Goal: Task Accomplishment & Management: Complete application form

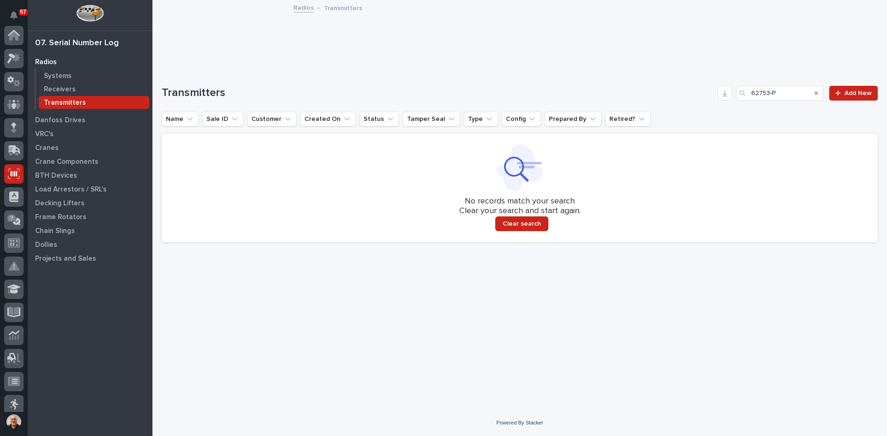
scroll to position [139, 0]
click at [862, 91] on span "Add New" at bounding box center [857, 93] width 27 height 6
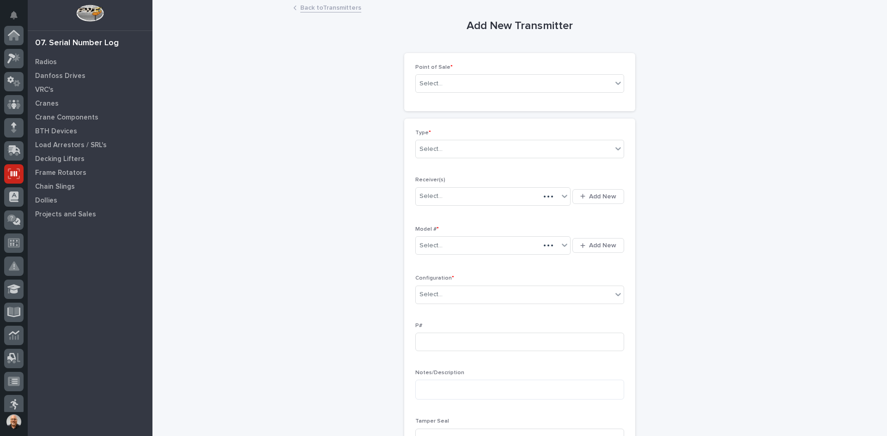
scroll to position [139, 0]
click at [459, 86] on div "Select..." at bounding box center [514, 83] width 196 height 15
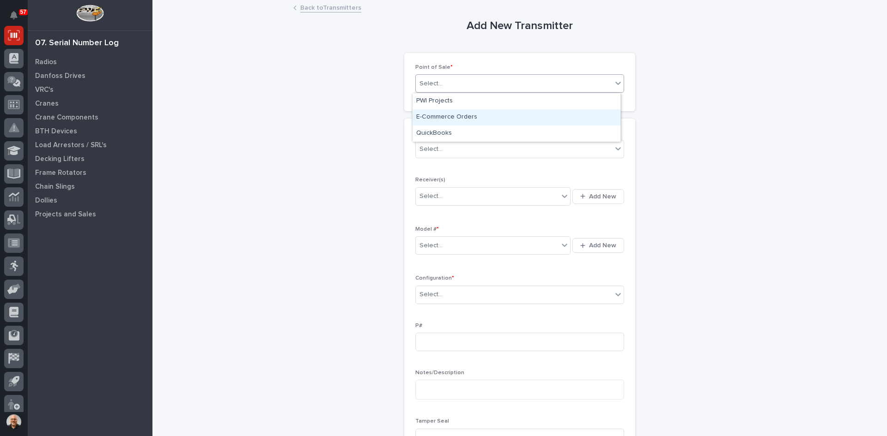
click at [447, 112] on div "E-Commerce Orders" at bounding box center [516, 117] width 208 height 16
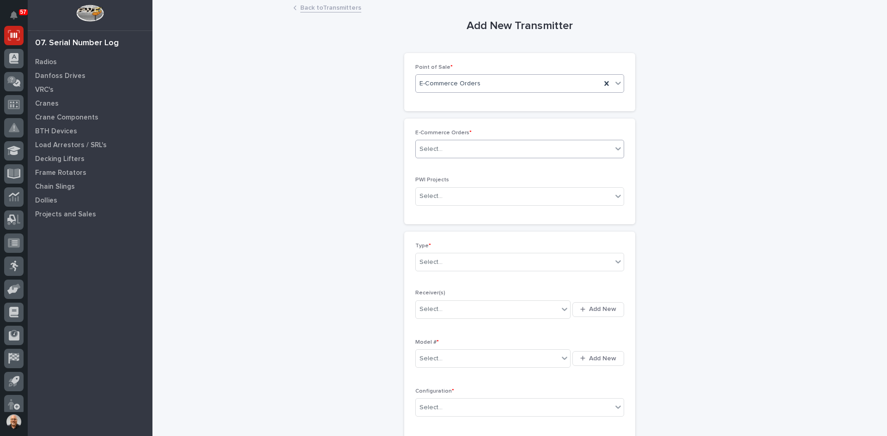
click at [445, 146] on div "Select..." at bounding box center [514, 149] width 196 height 15
type input "*****"
click at [440, 164] on div "HZ 43830" at bounding box center [516, 167] width 208 height 16
click at [442, 261] on div "Select..." at bounding box center [514, 262] width 196 height 15
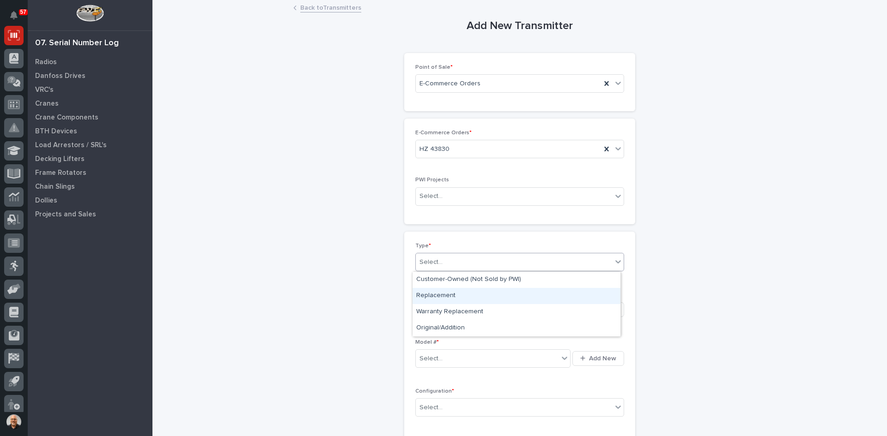
click at [444, 297] on div "Replacement" at bounding box center [516, 296] width 208 height 16
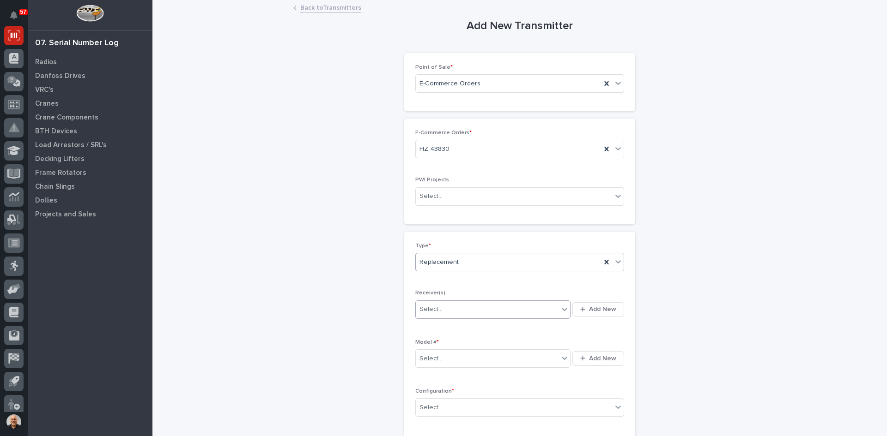
click at [444, 307] on div "Select..." at bounding box center [487, 309] width 143 height 15
type input "********"
click at [439, 328] on div "A106D6EB" at bounding box center [489, 328] width 155 height 16
click at [446, 360] on div "Select..." at bounding box center [487, 358] width 143 height 15
type input "***"
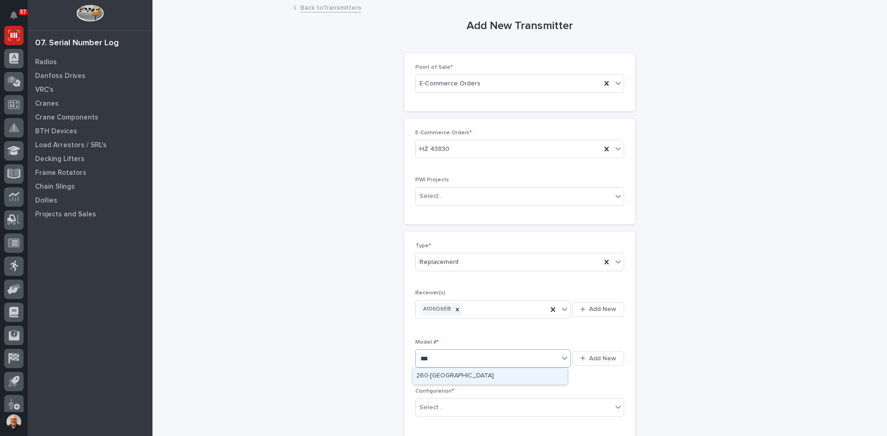
click at [429, 373] on div "260-[GEOGRAPHIC_DATA]" at bounding box center [489, 376] width 155 height 16
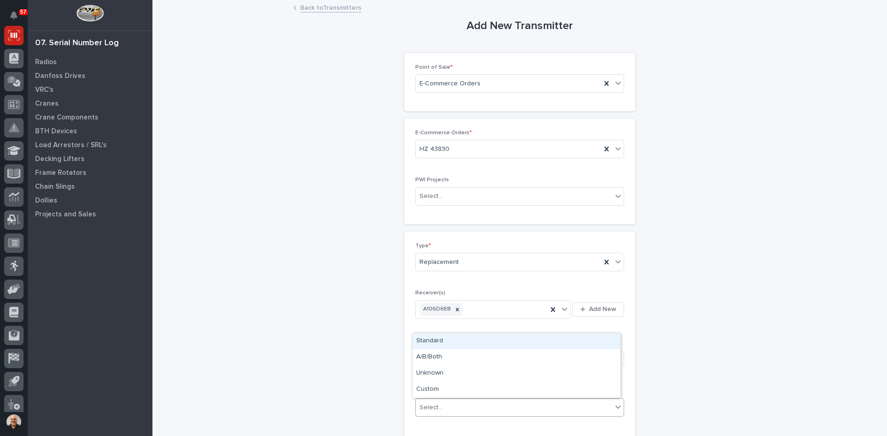
click at [445, 411] on div "Select..." at bounding box center [514, 407] width 196 height 15
click at [441, 342] on div "Standard" at bounding box center [516, 341] width 208 height 16
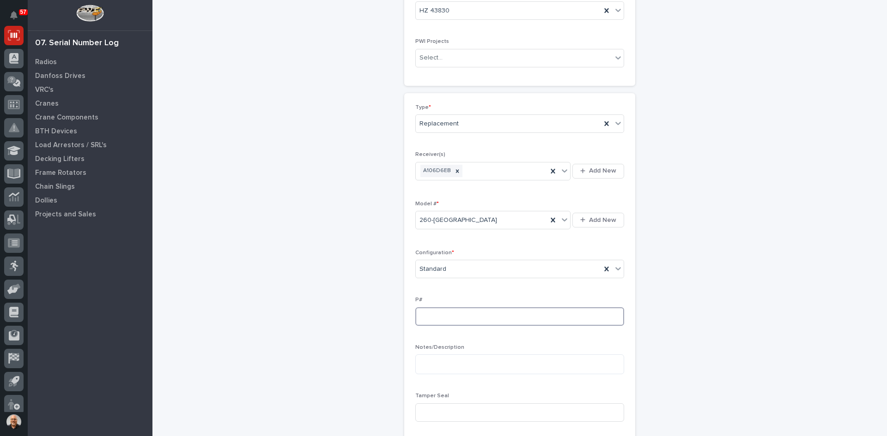
click at [427, 318] on input at bounding box center [519, 317] width 209 height 18
type input "PW1896-P"
click at [426, 417] on input at bounding box center [519, 413] width 209 height 18
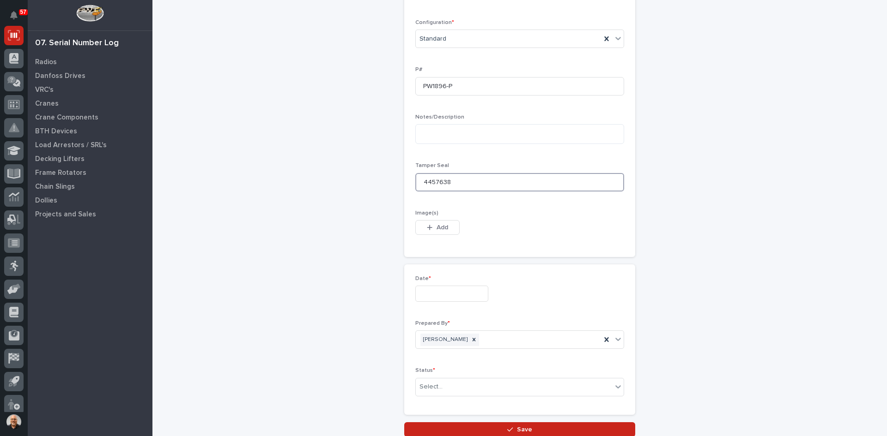
scroll to position [369, 0]
type input "4457638"
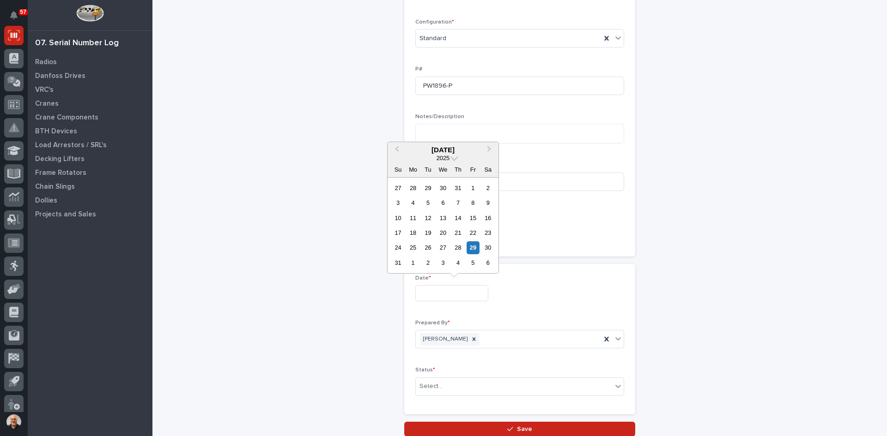
click at [447, 293] on input "text" at bounding box center [451, 293] width 73 height 16
click at [473, 246] on div "29" at bounding box center [472, 248] width 12 height 12
type input "**********"
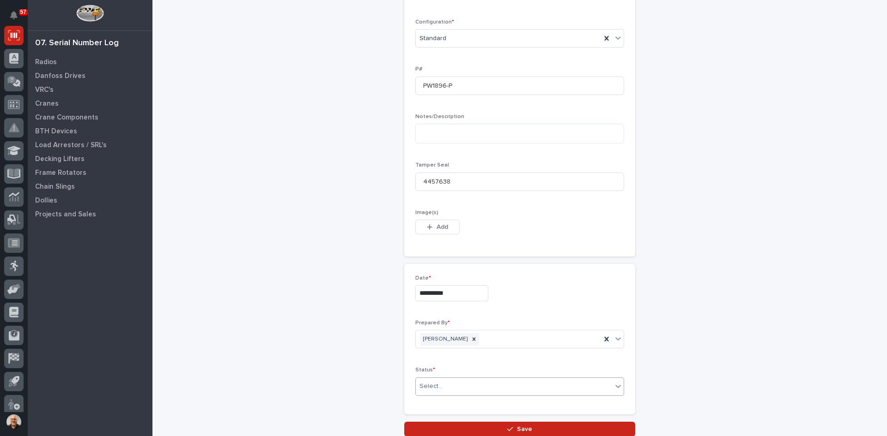
click at [452, 385] on div "Select..." at bounding box center [514, 386] width 196 height 15
click at [435, 369] on div "Complete" at bounding box center [516, 369] width 208 height 16
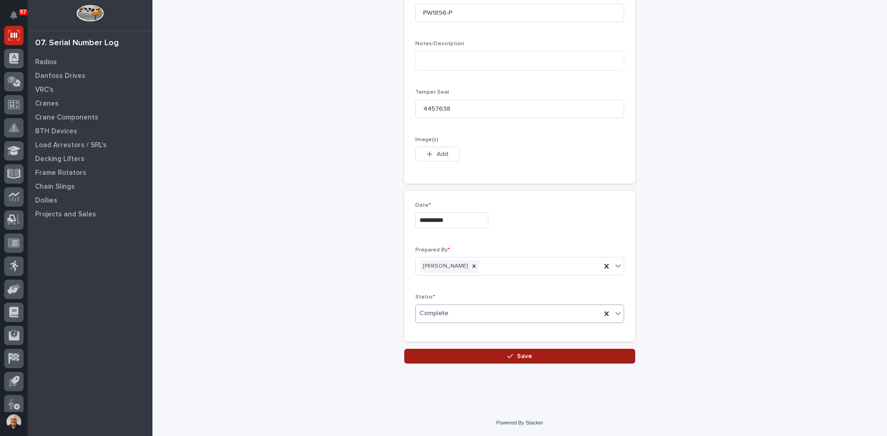
click at [519, 359] on span "Save" at bounding box center [524, 356] width 15 height 8
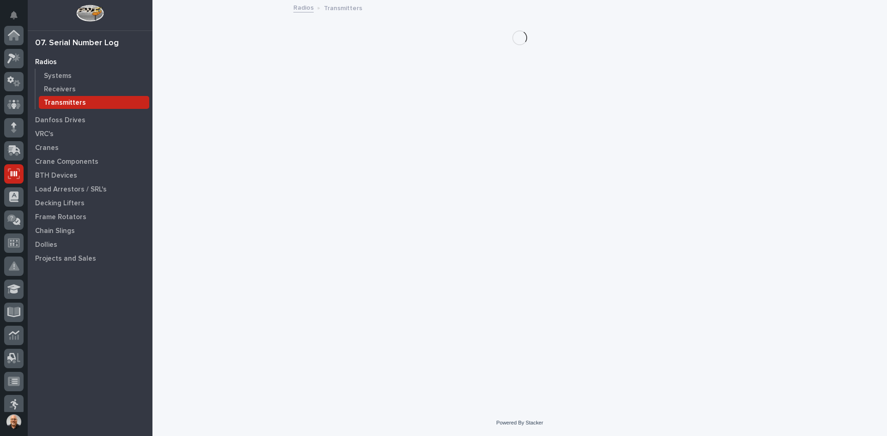
scroll to position [139, 0]
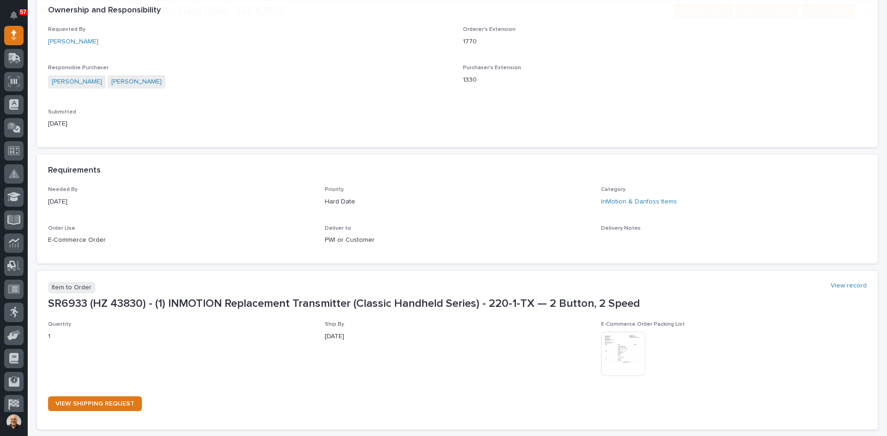
scroll to position [185, 0]
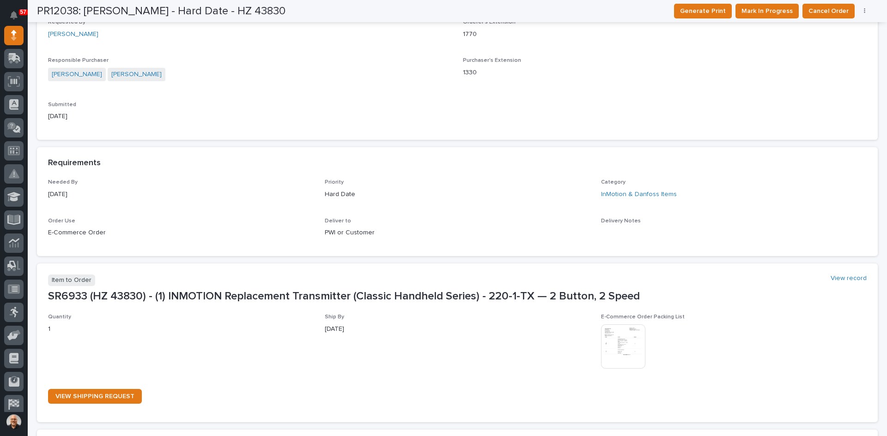
click at [623, 347] on img at bounding box center [623, 347] width 44 height 44
